Goal: Check status

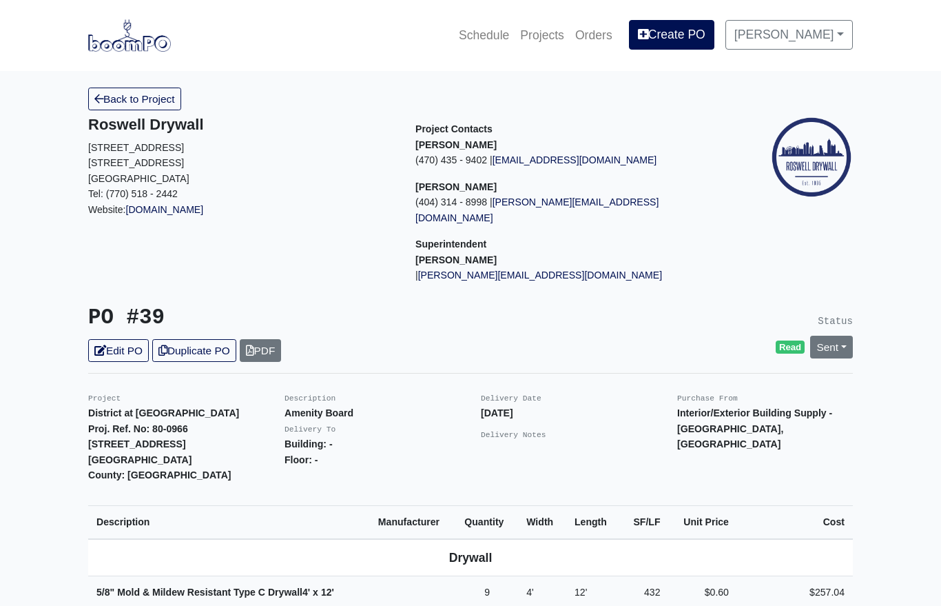
click at [834, 335] on link "Sent" at bounding box center [831, 346] width 43 height 23
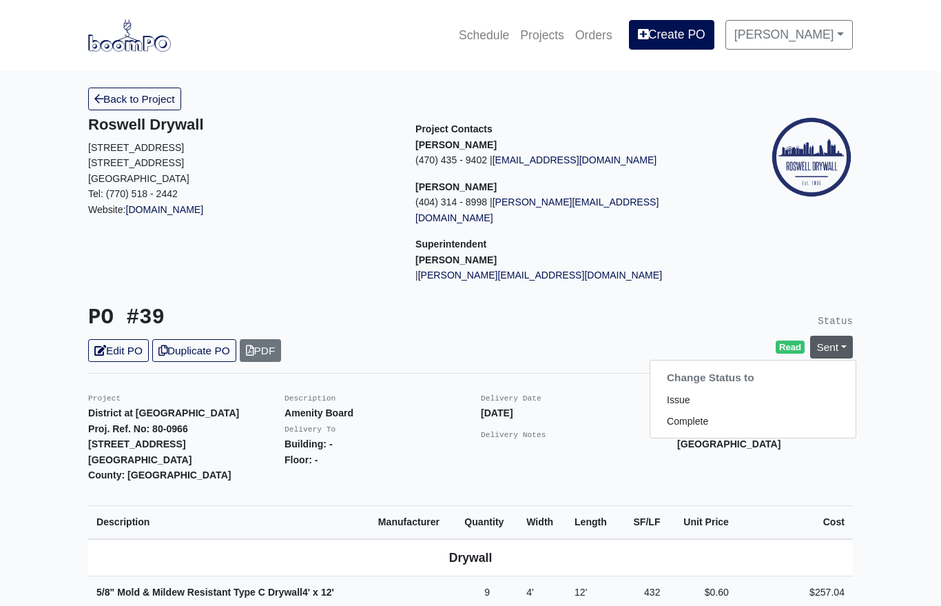
click at [730, 411] on link "Complete" at bounding box center [752, 421] width 205 height 21
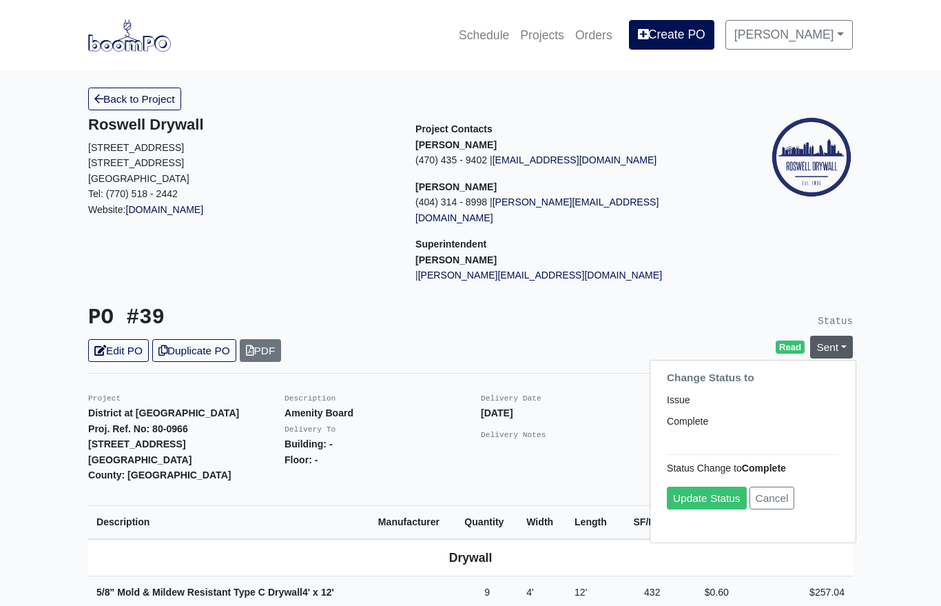
click at [716, 486] on link "Update Status" at bounding box center [707, 497] width 80 height 23
